Goal: Transaction & Acquisition: Purchase product/service

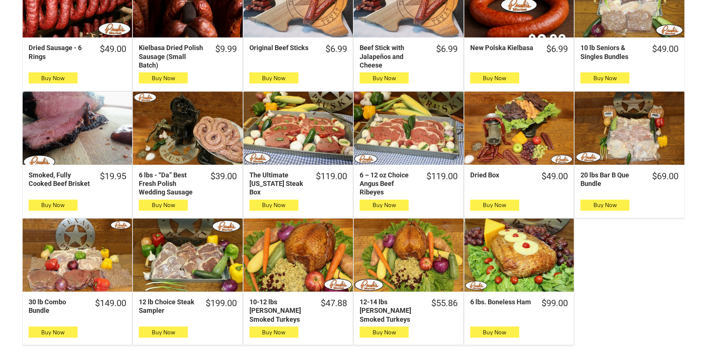
scroll to position [334, 0]
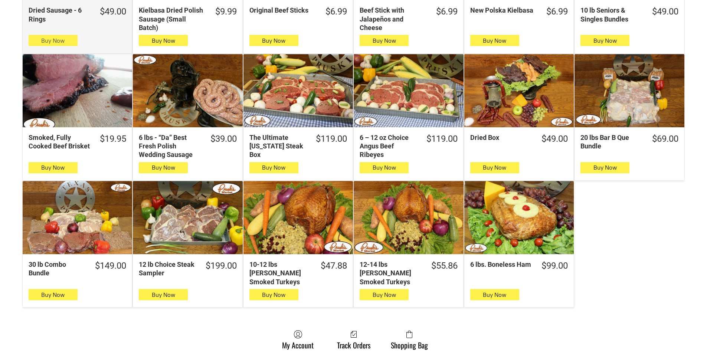
click at [66, 40] on button "Buy Now" at bounding box center [53, 40] width 49 height 11
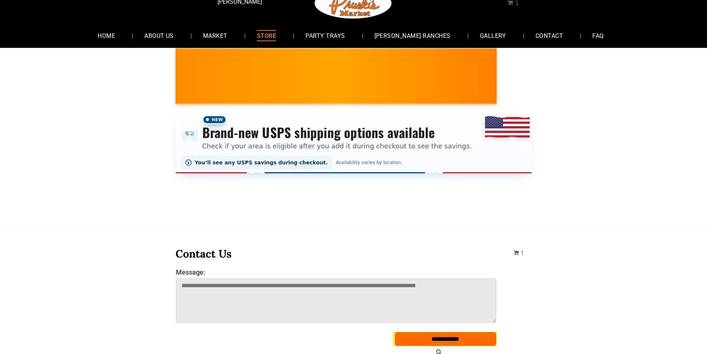
scroll to position [0, 0]
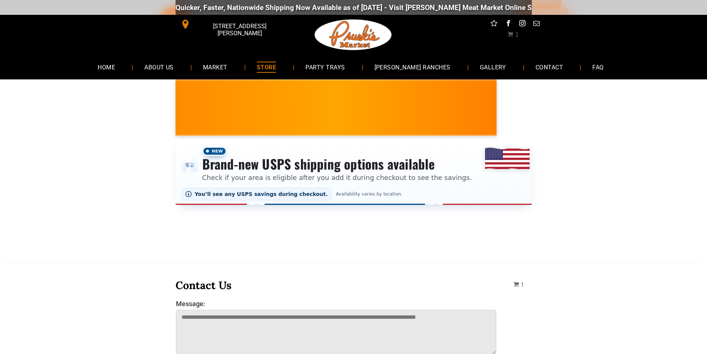
click at [261, 70] on link "STORE" at bounding box center [267, 67] width 42 height 20
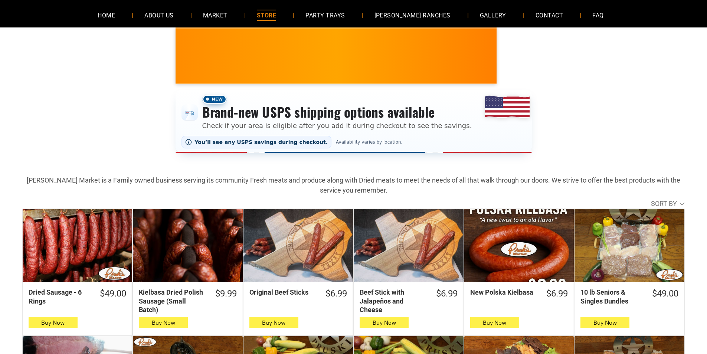
scroll to position [74, 0]
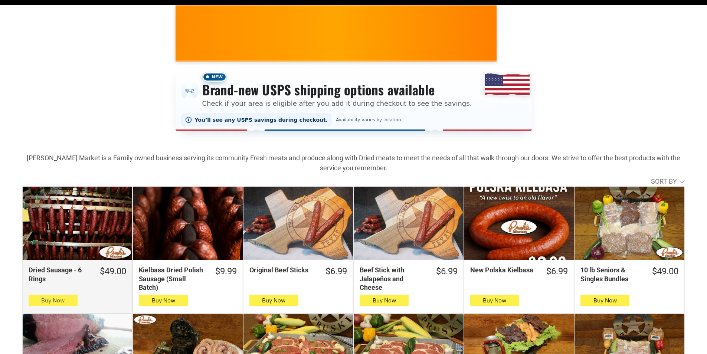
click at [73, 301] on button "Buy Now" at bounding box center [53, 300] width 49 height 11
click at [34, 305] on button "Buy Now" at bounding box center [53, 300] width 49 height 11
click at [62, 300] on span "Buy Now" at bounding box center [52, 300] width 23 height 7
click at [57, 302] on icon "button" at bounding box center [53, 300] width 8 height 9
